Goal: Find specific page/section: Find specific page/section

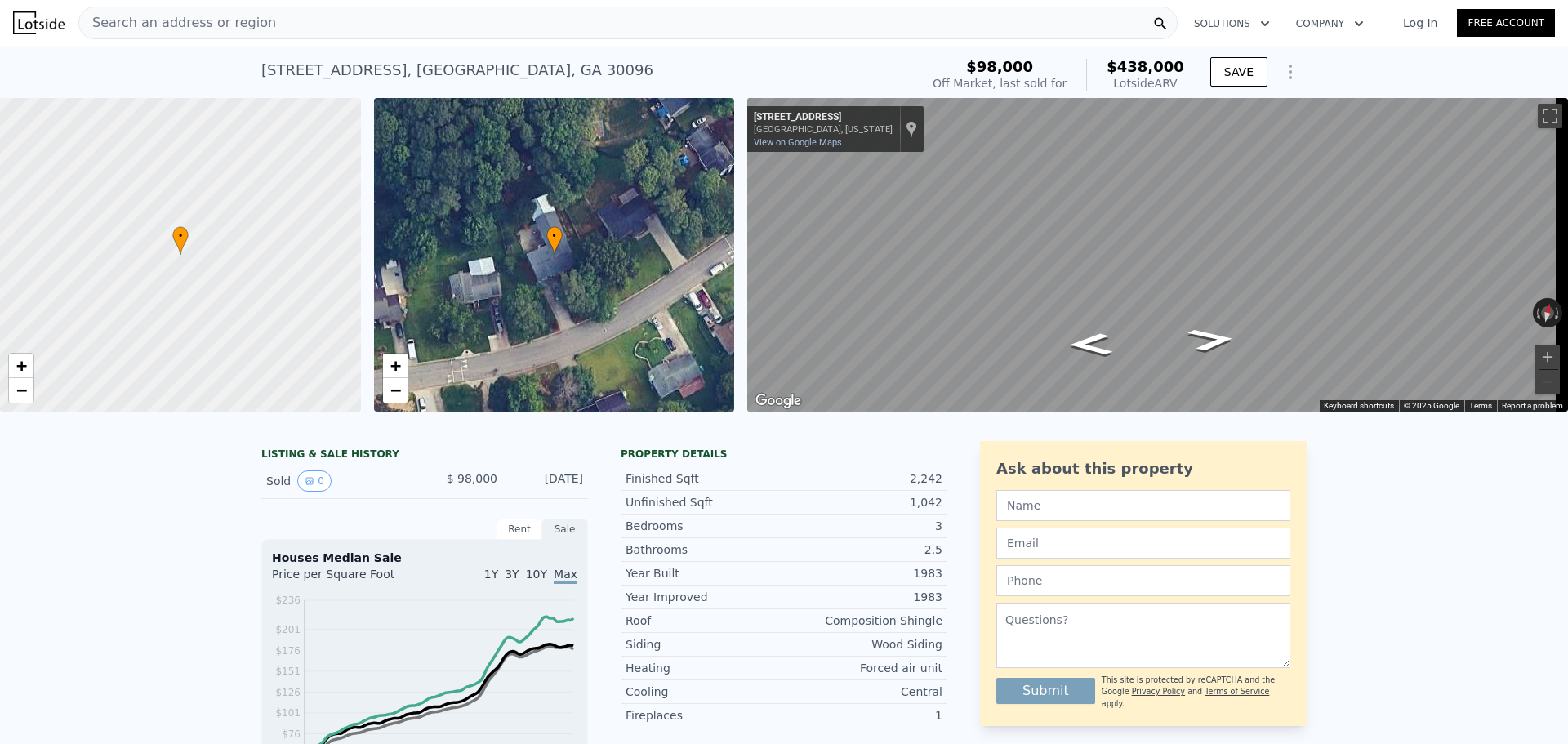
click at [126, 17] on span "Search an address or region" at bounding box center [178, 23] width 197 height 19
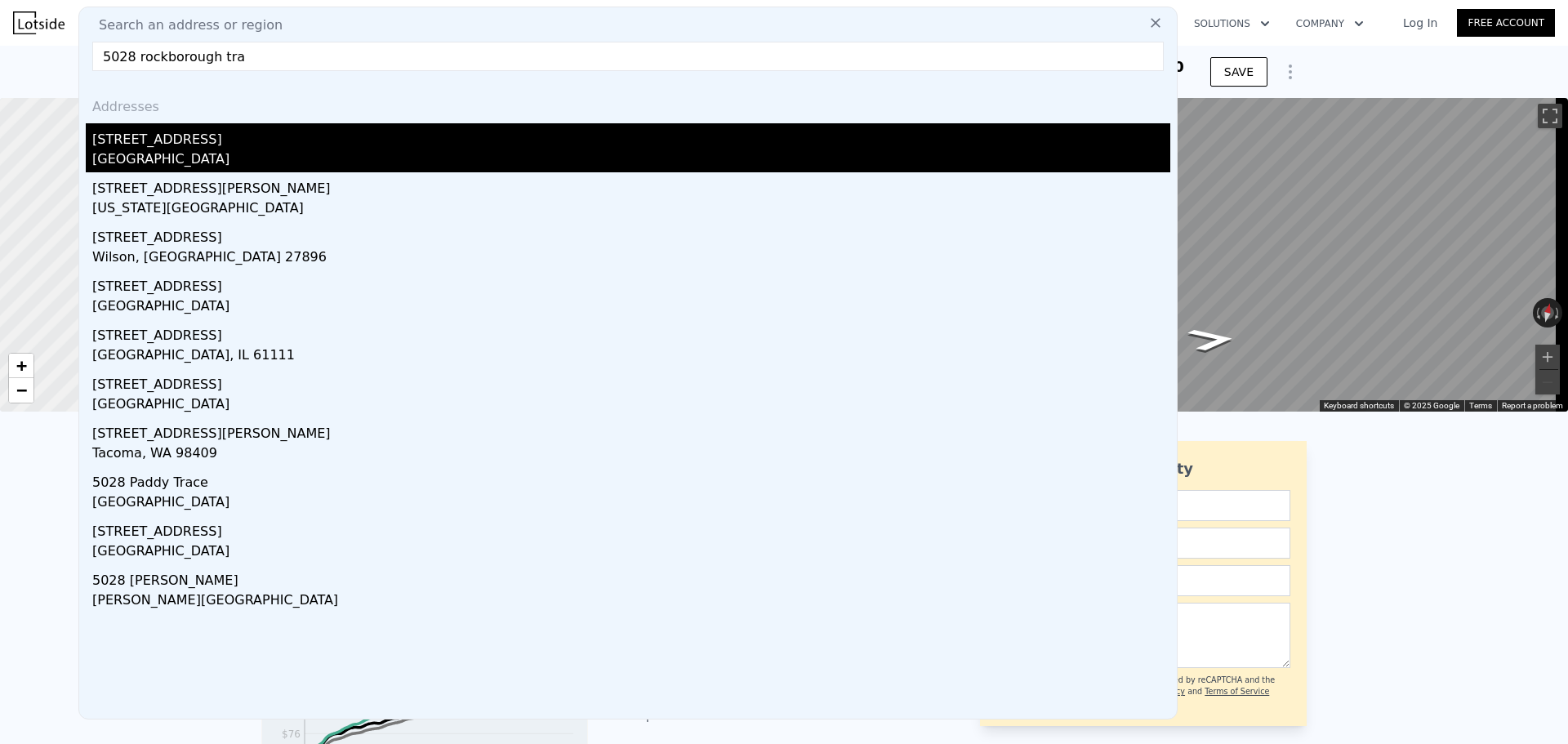
type input "5028 rockborough tra"
click at [191, 146] on div "[STREET_ADDRESS]" at bounding box center [631, 136] width 1078 height 26
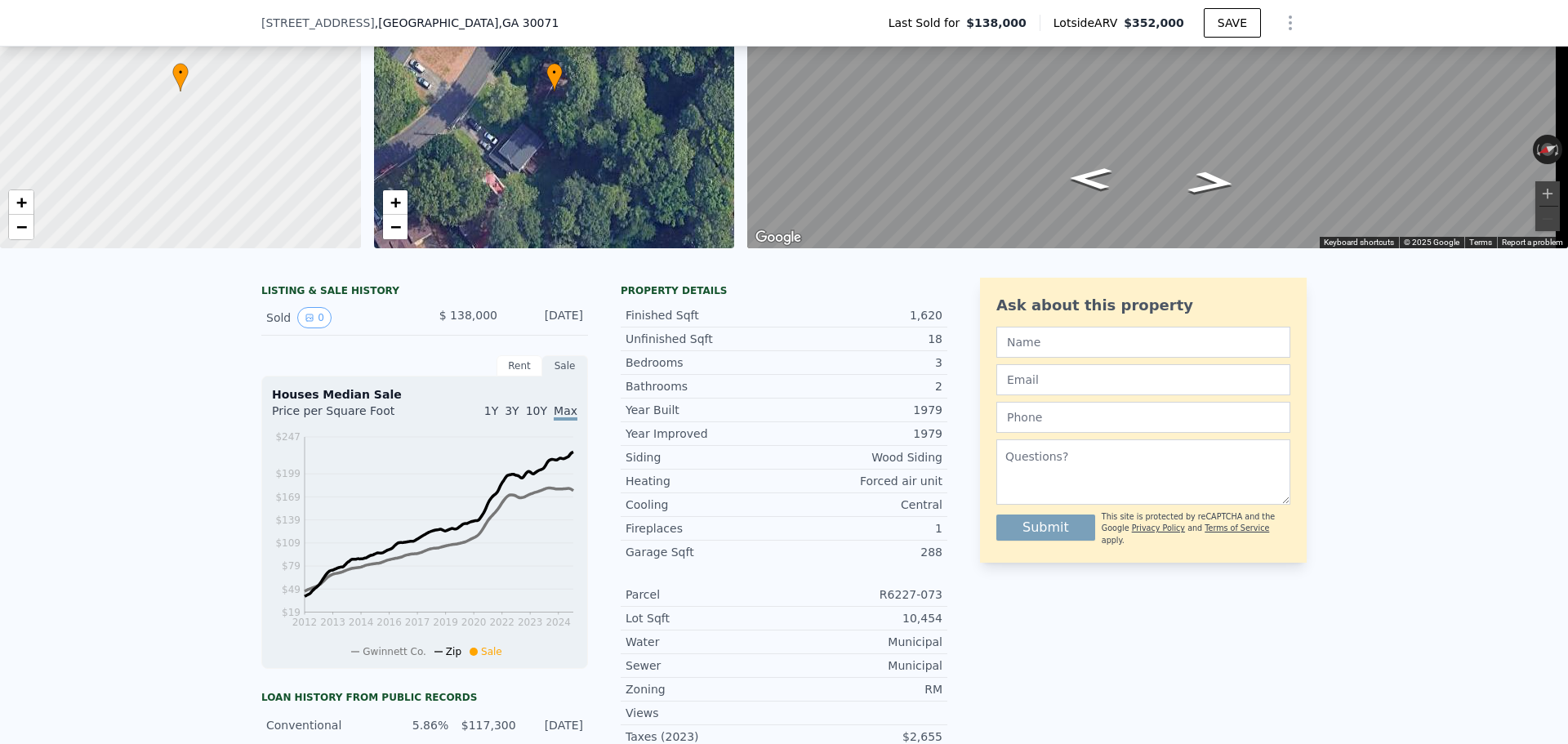
scroll to position [6, 0]
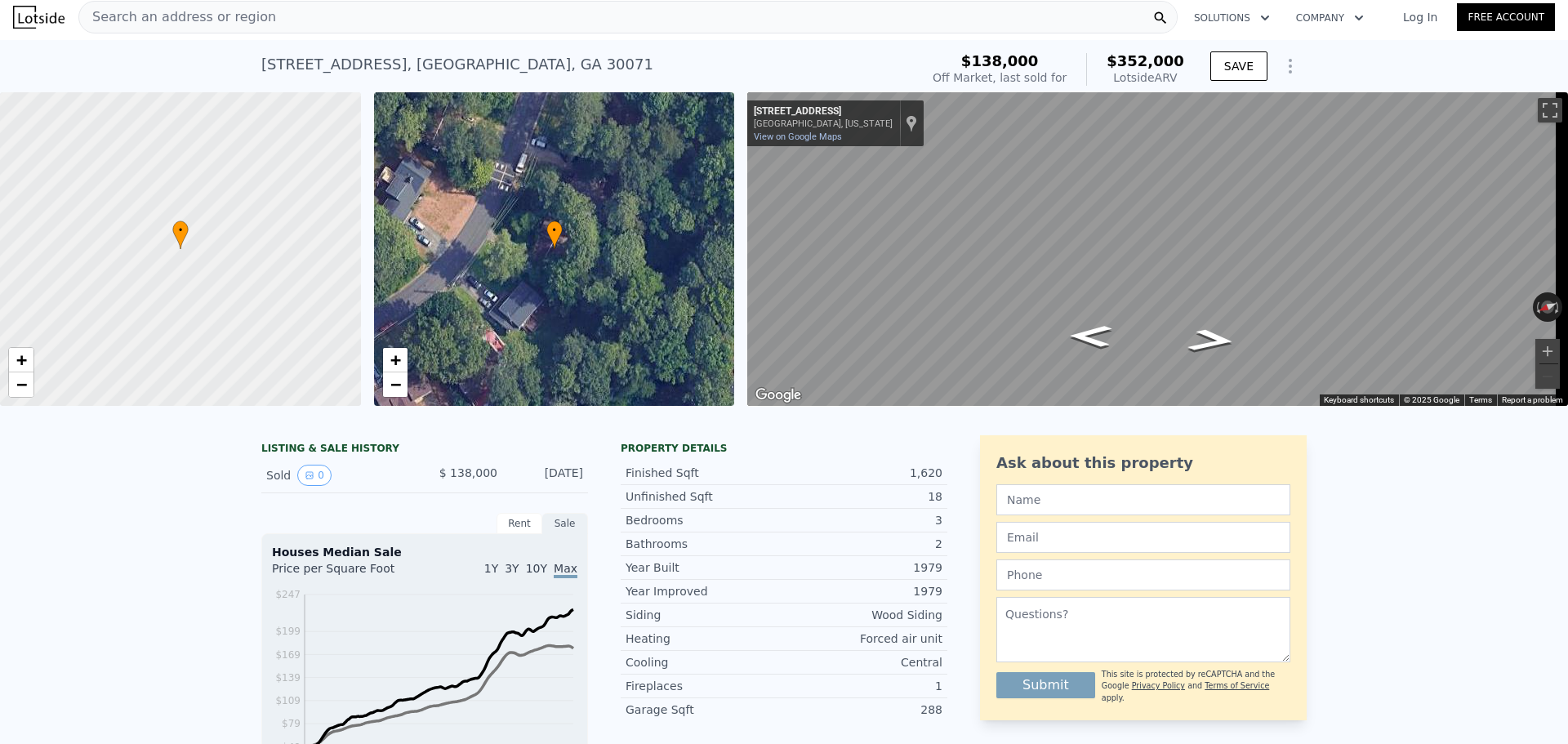
drag, startPoint x: 401, startPoint y: 62, endPoint x: 306, endPoint y: 62, distance: 95.0
click at [295, 67] on div "[STREET_ADDRESS]" at bounding box center [457, 64] width 392 height 23
copy div "Rockborough Trl"
click at [216, 11] on span "Search an address or region" at bounding box center [178, 17] width 197 height 19
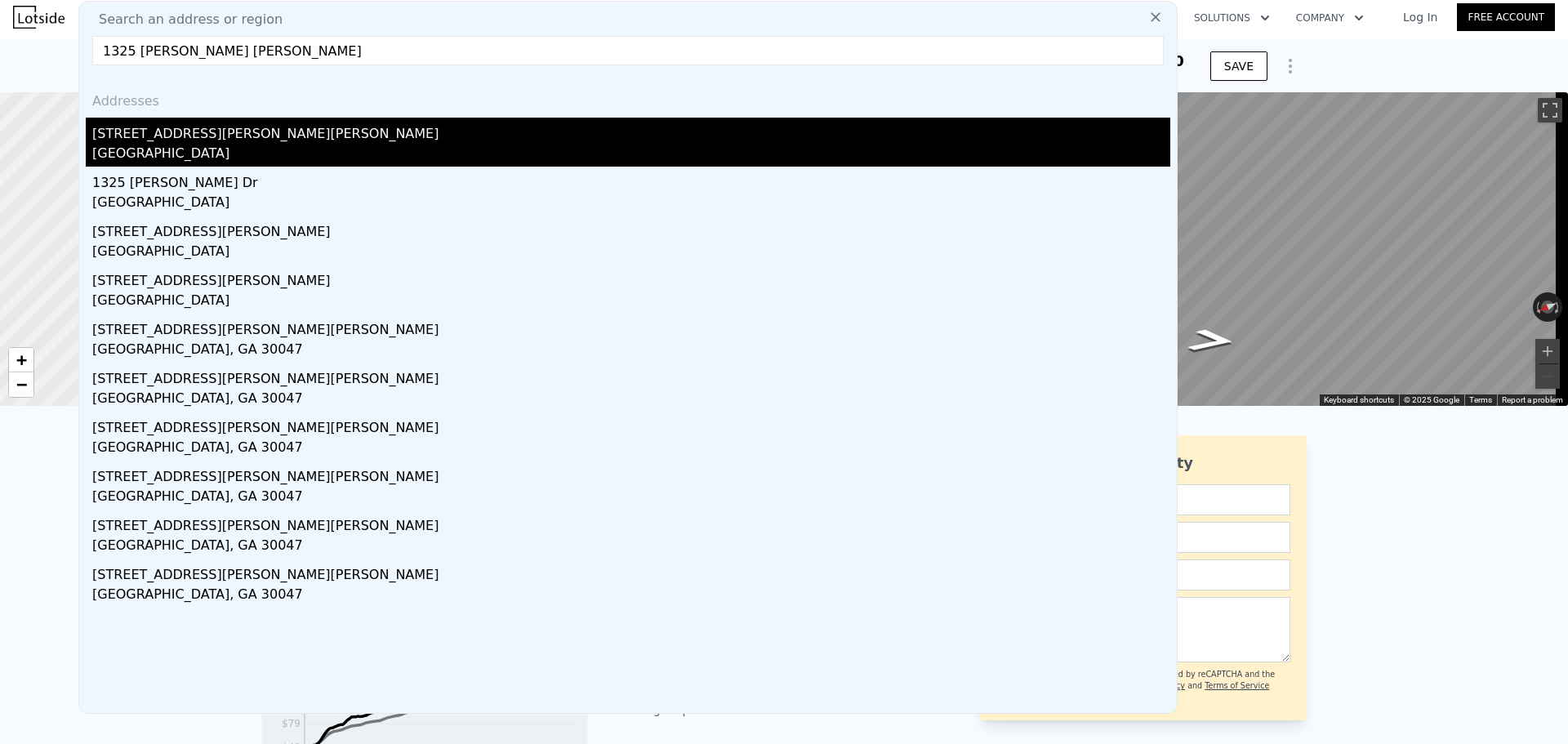
type input "1325 [PERSON_NAME] [PERSON_NAME]"
click at [183, 146] on div "[GEOGRAPHIC_DATA]" at bounding box center [631, 155] width 1078 height 23
